Goal: Information Seeking & Learning: Learn about a topic

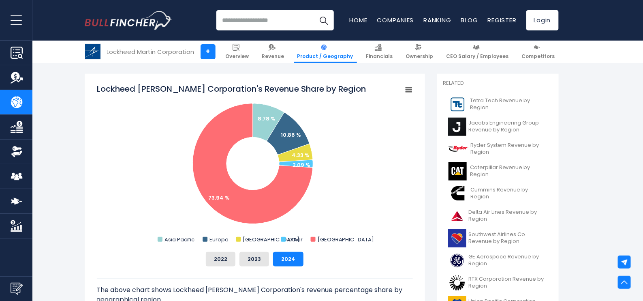
scroll to position [202, 0]
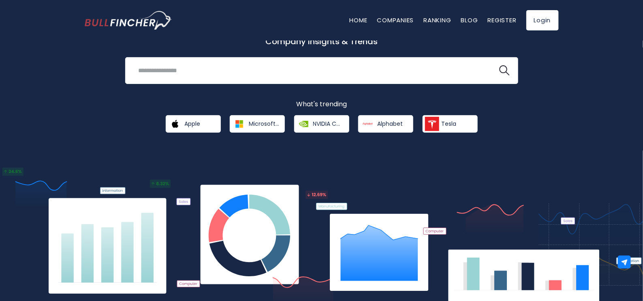
scroll to position [101, 0]
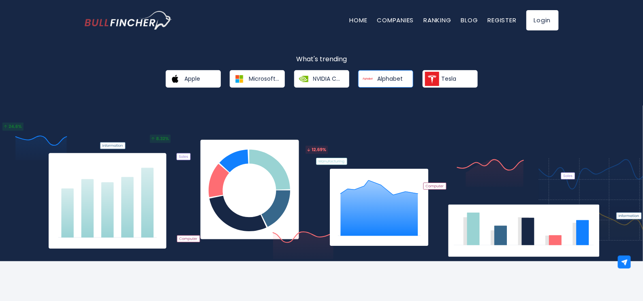
click at [381, 77] on span "Alphabet" at bounding box center [390, 78] width 26 height 7
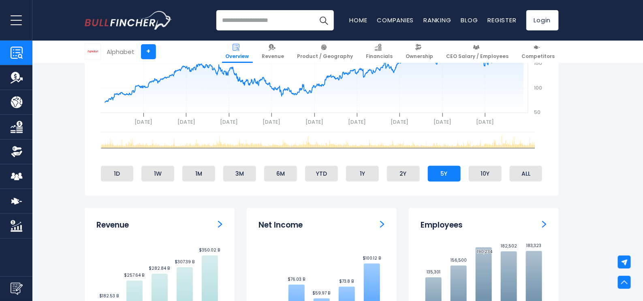
scroll to position [202, 0]
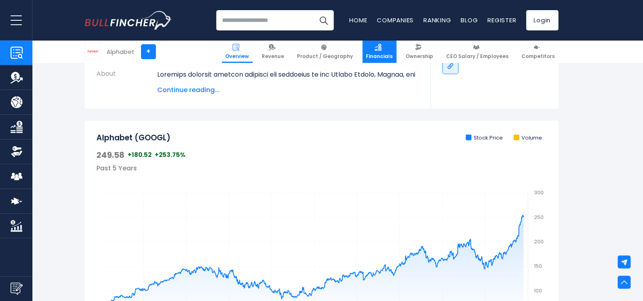
click at [389, 56] on span "Financials" at bounding box center [379, 56] width 27 height 6
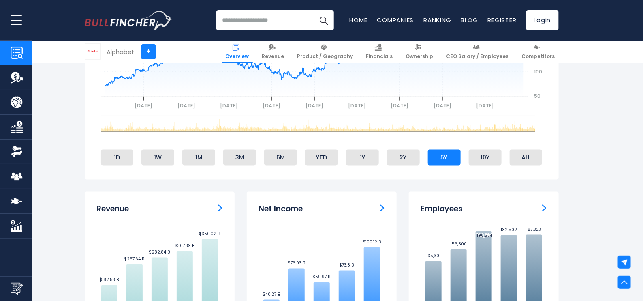
scroll to position [405, 0]
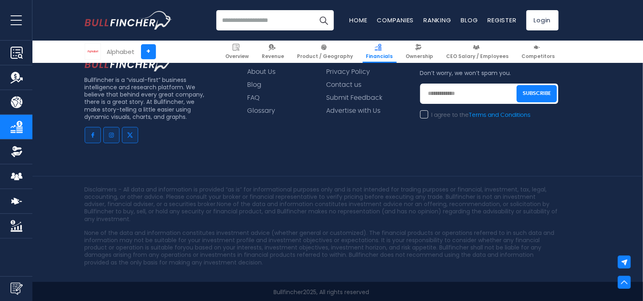
scroll to position [2501, 0]
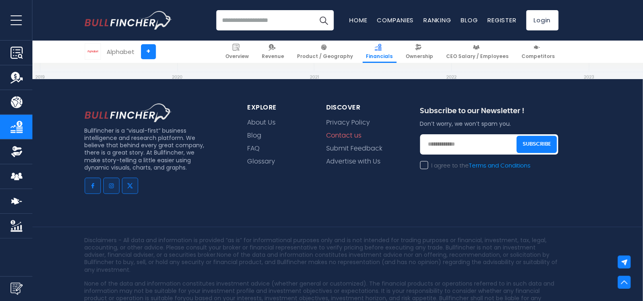
click at [346, 134] on link "Contact us" at bounding box center [343, 136] width 35 height 8
